Goal: Find specific page/section: Find specific page/section

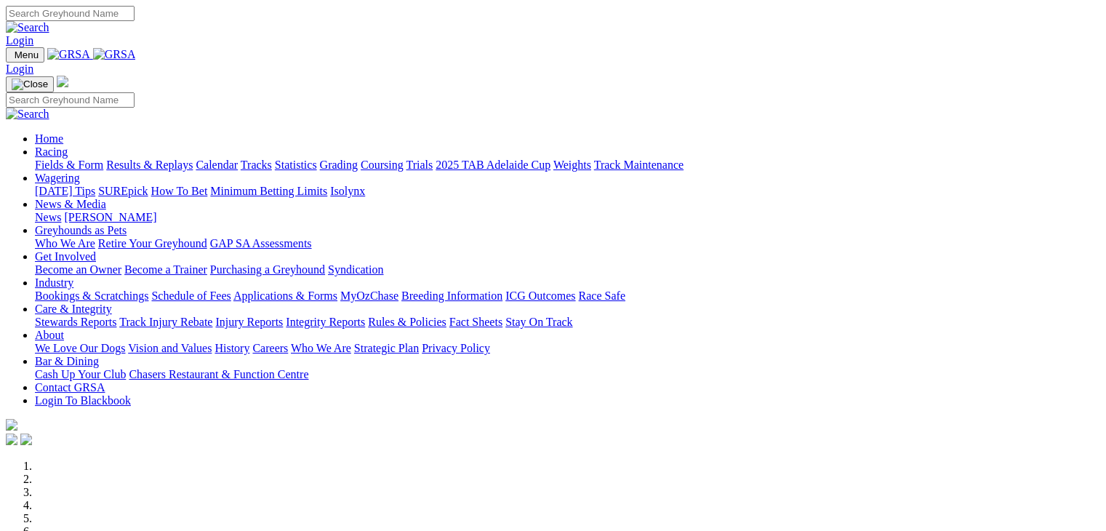
click at [80, 172] on link "Wagering" at bounding box center [57, 178] width 45 height 12
click at [148, 185] on link "SUREpick" at bounding box center [122, 191] width 49 height 12
